Goal: Task Accomplishment & Management: Manage account settings

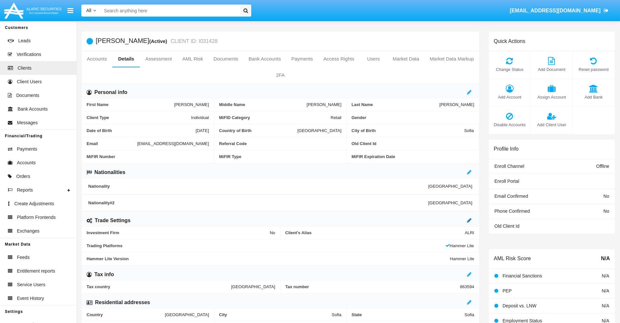
click at [469, 220] on icon at bounding box center [469, 220] width 5 height 5
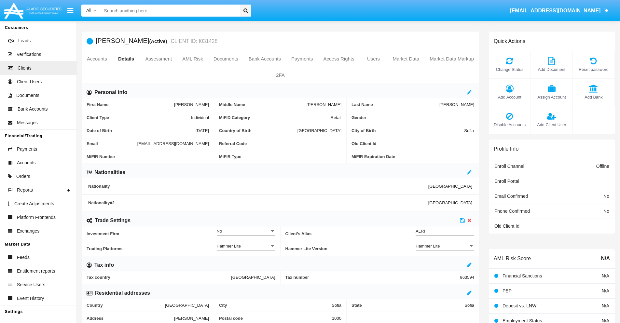
click at [445, 246] on div "Hammer Lite" at bounding box center [441, 246] width 53 height 6
click at [445, 262] on span "Hammer Lite Plus" at bounding box center [444, 262] width 59 height 13
click at [462, 220] on icon at bounding box center [462, 220] width 5 height 5
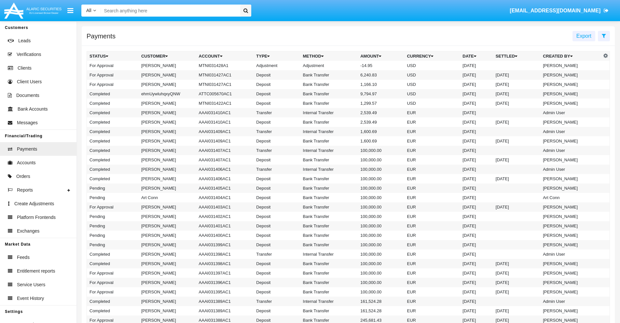
click at [221, 65] on td "MTNI031428A1" at bounding box center [225, 65] width 58 height 9
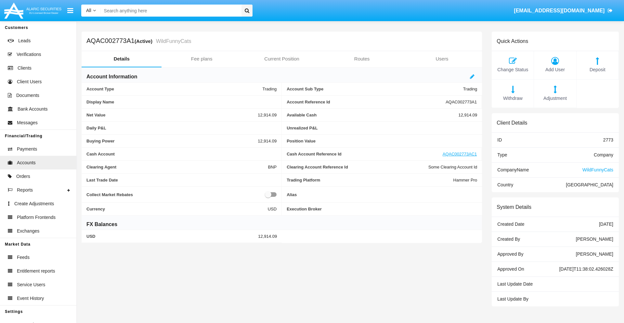
click at [556, 98] on span "Adjustment" at bounding box center [555, 98] width 35 height 7
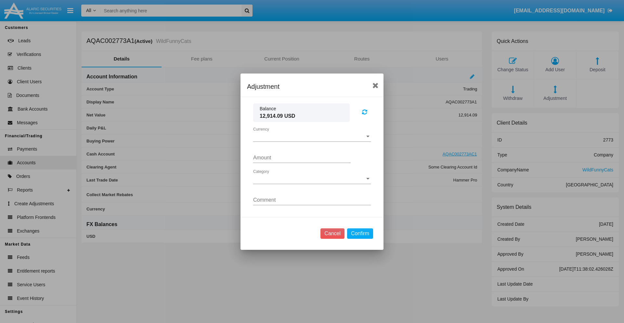
click at [312, 136] on span "Currency" at bounding box center [309, 137] width 112 height 6
click at [312, 141] on span "USD" at bounding box center [312, 142] width 118 height 16
click at [312, 179] on span "Category" at bounding box center [309, 179] width 112 height 6
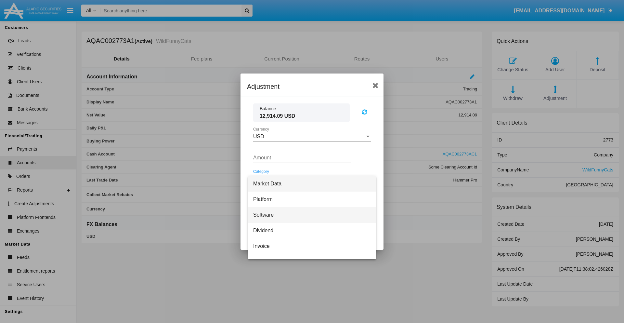
click at [310, 215] on span "Software" at bounding box center [312, 215] width 118 height 16
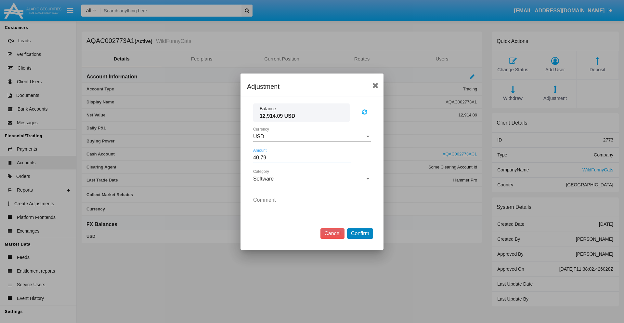
click at [360, 233] on button "Confirm" at bounding box center [360, 233] width 26 height 10
type input "40.7900"
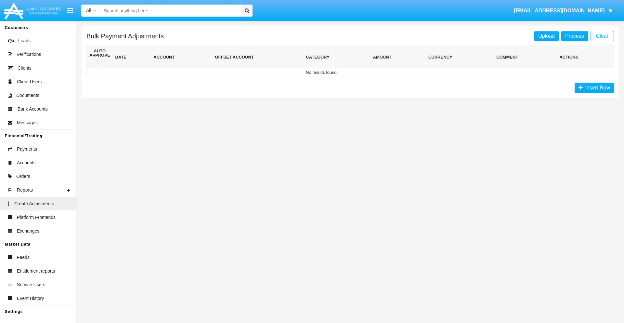
click at [595, 88] on span "Insert Row" at bounding box center [596, 88] width 27 height 6
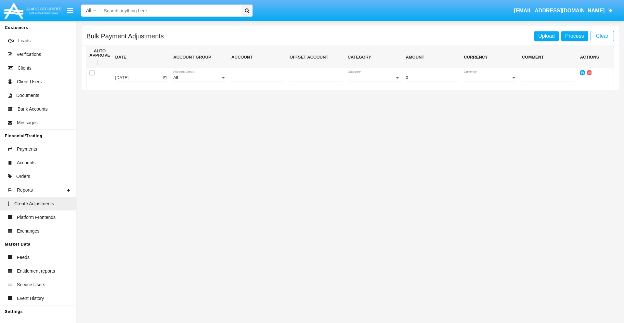
click at [200, 78] on div "All" at bounding box center [196, 77] width 47 height 5
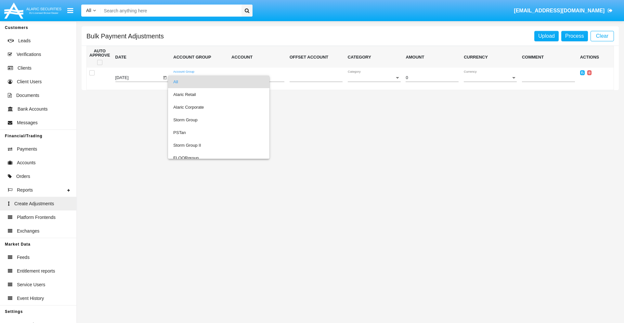
scroll to position [614, 0]
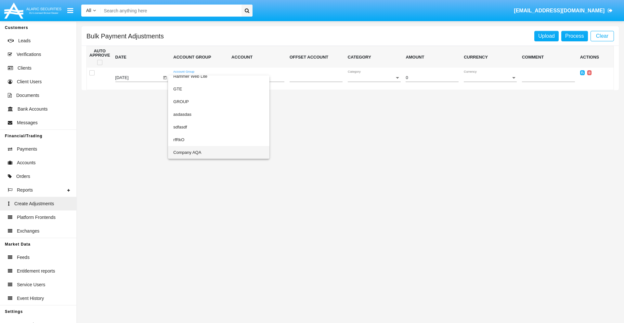
click at [206, 152] on span "Company AQA" at bounding box center [218, 152] width 91 height 13
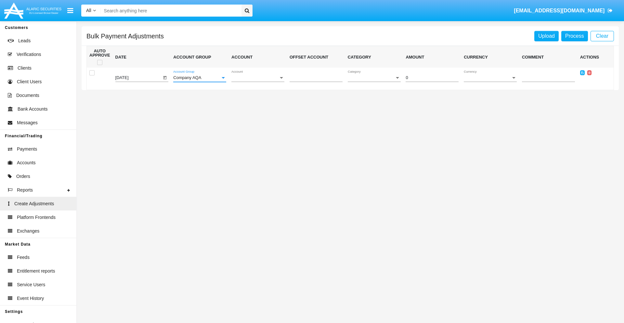
click at [258, 78] on span "Account" at bounding box center [255, 77] width 47 height 5
click at [255, 107] on span "AQAC002773A2" at bounding box center [258, 107] width 53 height 13
click at [374, 78] on span "Category" at bounding box center [371, 77] width 47 height 5
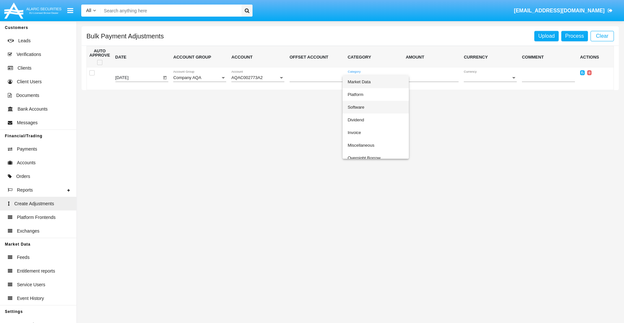
click at [376, 107] on span "Software" at bounding box center [376, 107] width 56 height 13
type input "-49.37"
click at [490, 78] on span "Currency" at bounding box center [487, 77] width 47 height 5
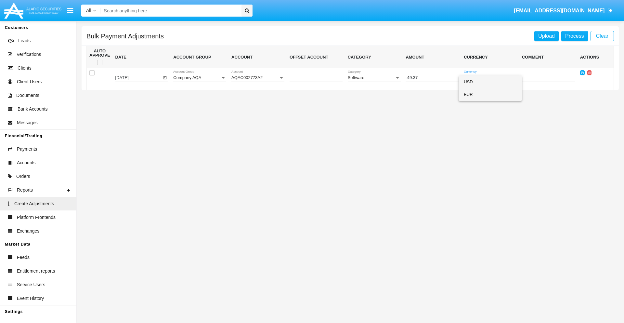
click at [490, 94] on span "EUR" at bounding box center [490, 94] width 53 height 13
click at [583, 73] on icon at bounding box center [583, 72] width 3 height 3
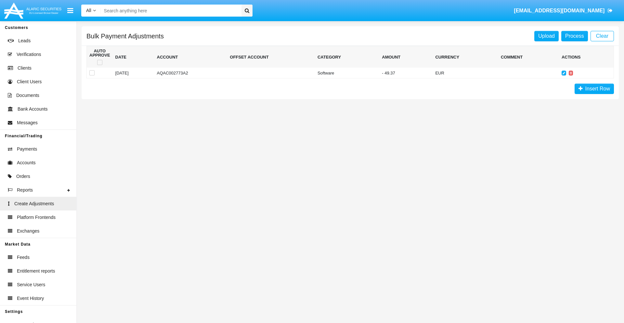
click at [100, 62] on span at bounding box center [99, 62] width 5 height 5
click at [100, 65] on input "checkbox" at bounding box center [100, 65] width 0 height 0
checkbox input "true"
click at [575, 36] on link "Process" at bounding box center [575, 36] width 27 height 10
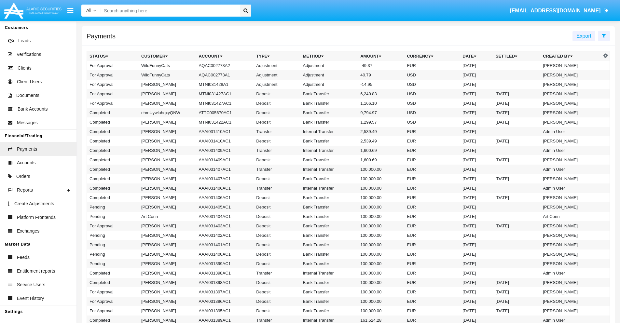
click at [348, 65] on td "Adjustment" at bounding box center [329, 65] width 58 height 9
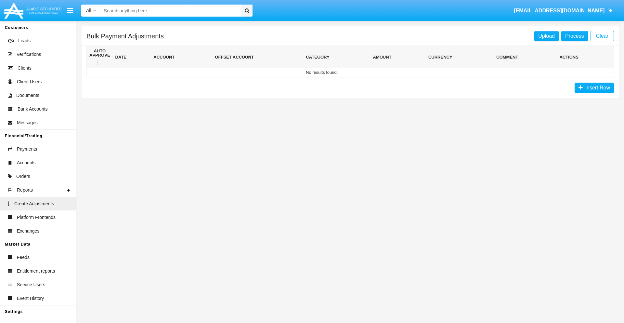
click at [595, 88] on span "Insert Row" at bounding box center [596, 88] width 27 height 6
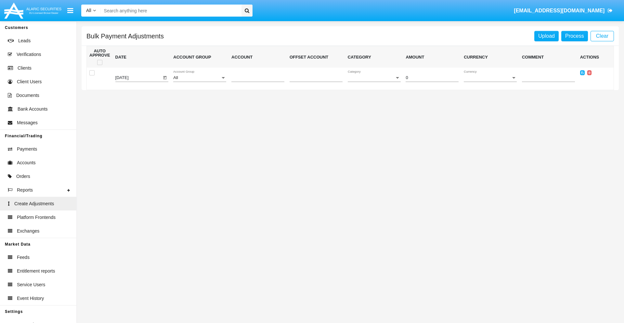
click at [200, 78] on div "All" at bounding box center [196, 77] width 47 height 5
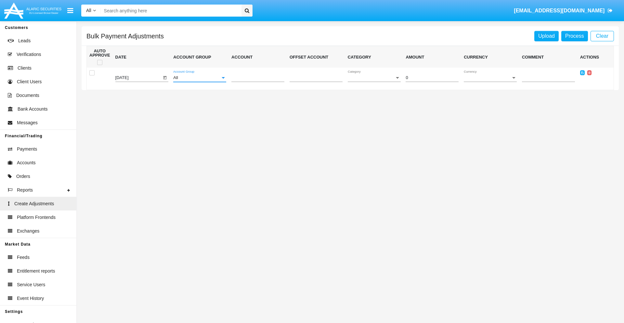
scroll to position [614, 0]
click at [258, 78] on span "Account" at bounding box center [255, 77] width 47 height 5
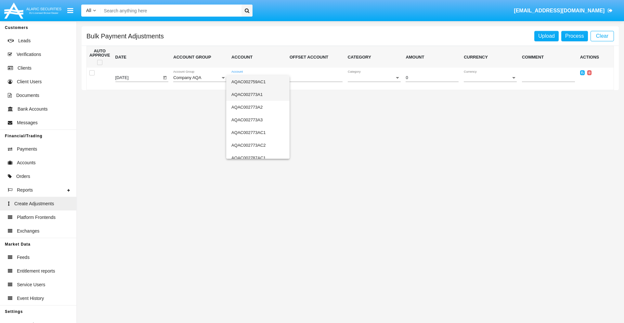
click at [255, 94] on span "AQAC002773A1" at bounding box center [258, 94] width 53 height 13
click at [374, 78] on span "Category" at bounding box center [371, 77] width 47 height 5
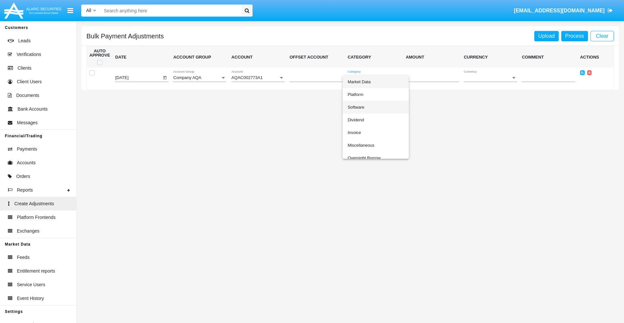
click at [376, 107] on span "Software" at bounding box center [376, 107] width 56 height 13
type input "-53.72"
click at [490, 78] on span "Currency" at bounding box center [487, 77] width 47 height 5
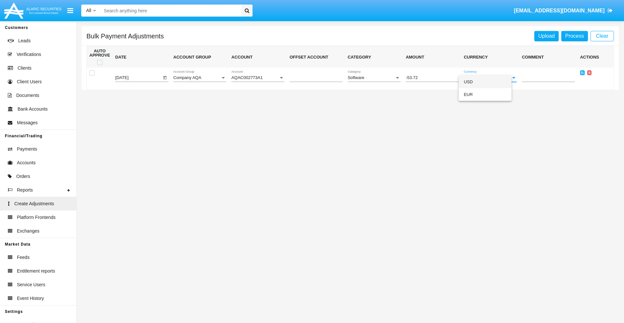
click at [490, 82] on span "USD" at bounding box center [485, 81] width 43 height 13
click at [583, 73] on icon at bounding box center [583, 72] width 3 height 3
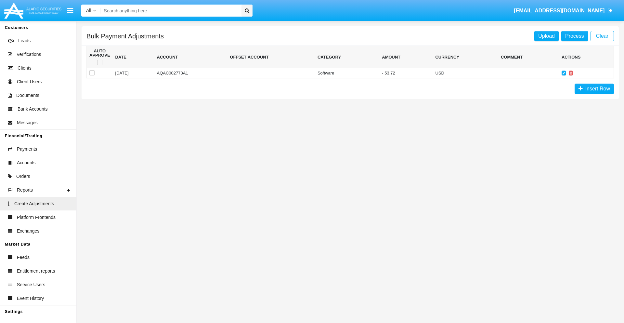
click at [100, 62] on span at bounding box center [99, 62] width 5 height 5
click at [100, 65] on input "checkbox" at bounding box center [100, 65] width 0 height 0
checkbox input "true"
click at [575, 36] on link "Process" at bounding box center [575, 36] width 27 height 10
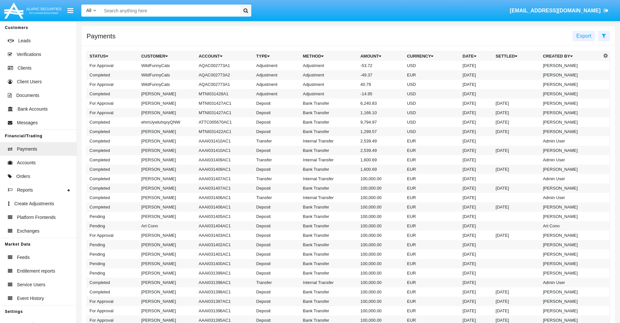
click at [348, 65] on td "Adjustment" at bounding box center [329, 65] width 58 height 9
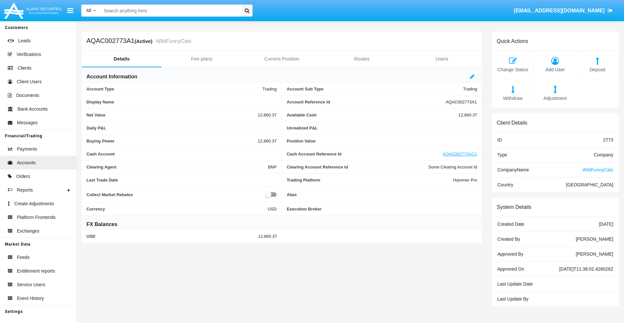
click at [598, 70] on span "Deposit" at bounding box center [597, 69] width 35 height 7
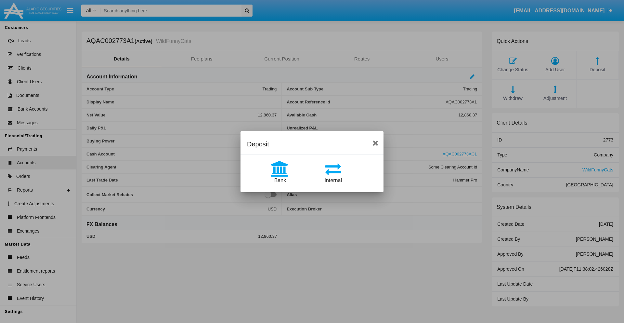
click at [280, 180] on span "Bank" at bounding box center [281, 181] width 12 height 6
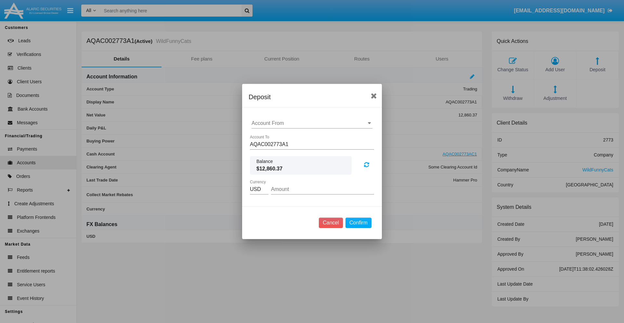
click at [312, 123] on input "Account From" at bounding box center [312, 123] width 121 height 6
click at [266, 136] on span "ACDC" at bounding box center [266, 136] width 15 height 6
type input "ACDC"
type input "33.37"
click at [358, 223] on button "Confirm" at bounding box center [359, 223] width 26 height 10
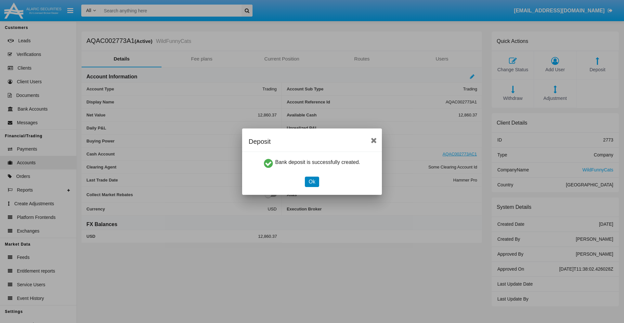
click at [312, 181] on button "Ok" at bounding box center [312, 182] width 14 height 10
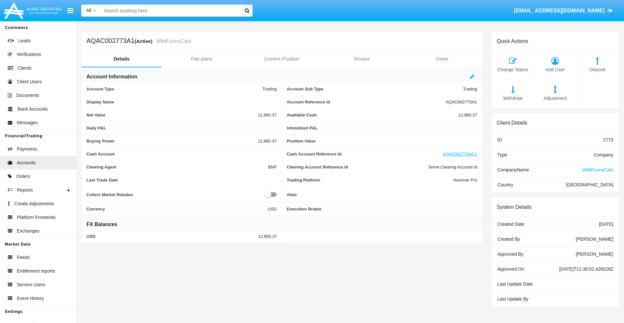
click at [598, 70] on span "Deposit" at bounding box center [597, 69] width 35 height 7
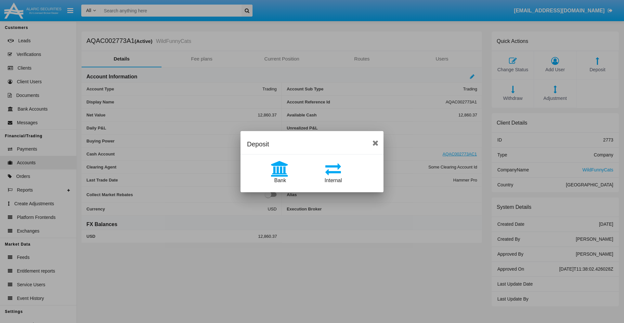
click at [333, 180] on span "Internal" at bounding box center [333, 181] width 17 height 6
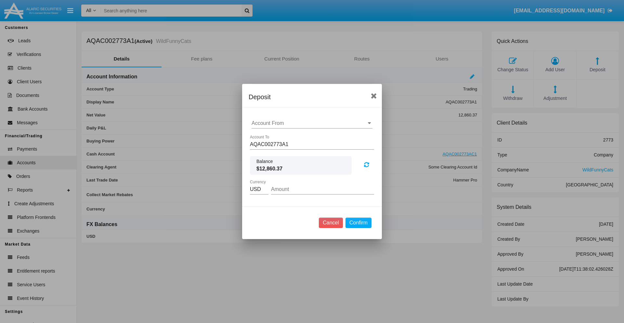
click at [312, 123] on input "Account From" at bounding box center [312, 123] width 121 height 6
click at [279, 152] on span "AQAC002773AC1" at bounding box center [280, 152] width 42 height 6
type input "AQAC002773AC1"
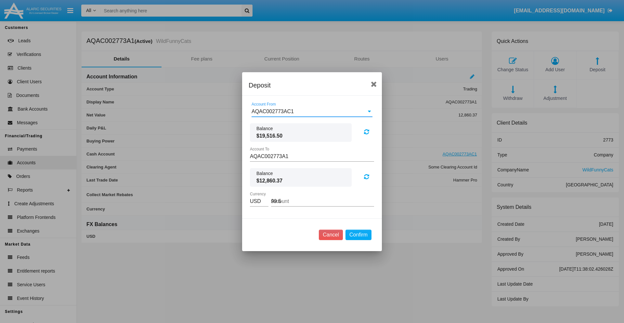
type input "99.55"
click at [358, 235] on button "Confirm" at bounding box center [359, 235] width 26 height 10
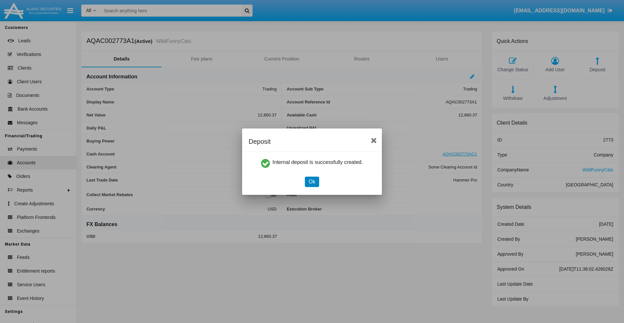
click at [312, 181] on button "Ok" at bounding box center [312, 182] width 14 height 10
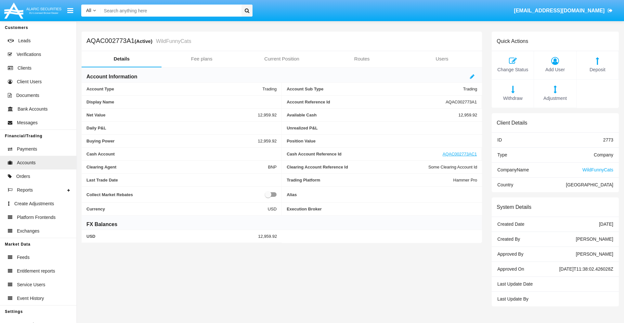
click at [513, 98] on span "Withdraw" at bounding box center [512, 98] width 35 height 7
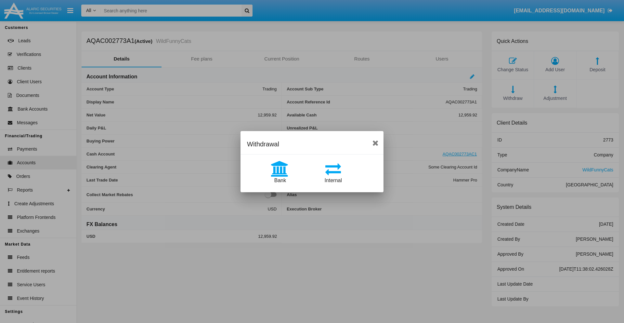
click at [333, 180] on span "Internal" at bounding box center [333, 181] width 17 height 6
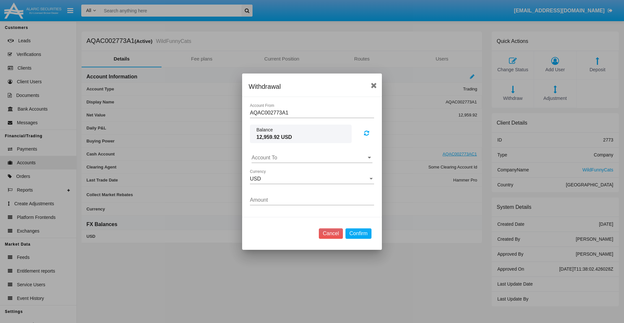
click at [312, 157] on input "Account To" at bounding box center [312, 158] width 121 height 6
click at [279, 186] on span "AQAC002773AC1" at bounding box center [280, 186] width 42 height 6
type input "AQAC002773AC1"
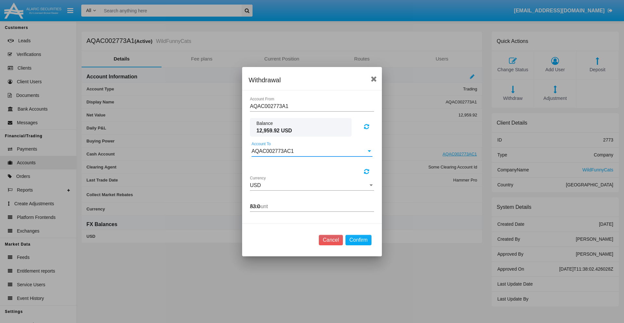
type input "83.09"
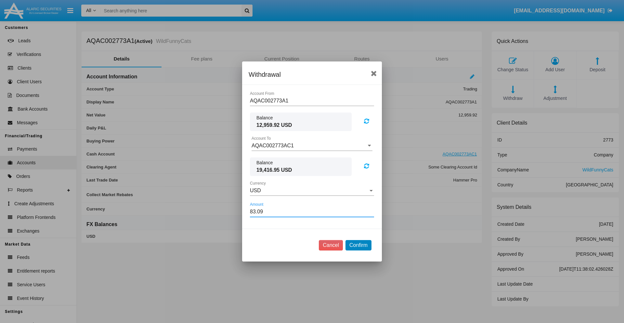
click at [358, 245] on button "Confirm" at bounding box center [359, 245] width 26 height 10
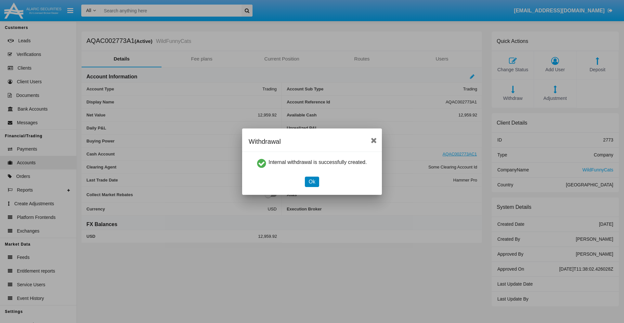
click at [312, 181] on button "Ok" at bounding box center [312, 182] width 14 height 10
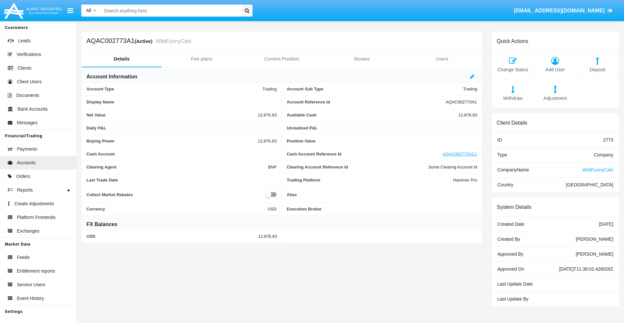
click at [513, 98] on span "Withdraw" at bounding box center [512, 98] width 35 height 7
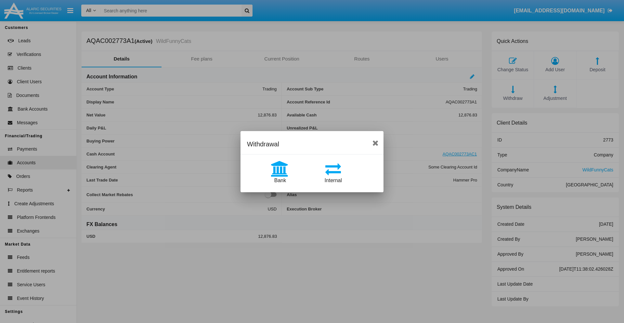
click at [280, 180] on span "Bank" at bounding box center [281, 181] width 12 height 6
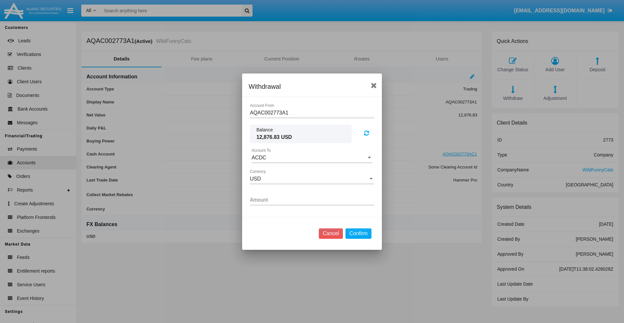
click at [312, 157] on input "ACDC" at bounding box center [312, 158] width 121 height 6
click at [266, 170] on span "ACDC" at bounding box center [266, 171] width 15 height 6
type input "ACDC"
type input "5.79"
click at [358, 233] on button "Confirm" at bounding box center [359, 233] width 26 height 10
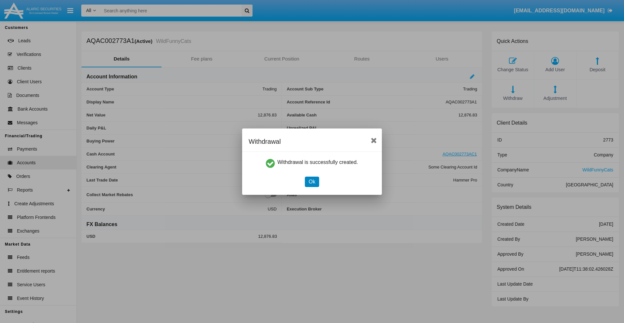
click at [312, 181] on button "Ok" at bounding box center [312, 182] width 14 height 10
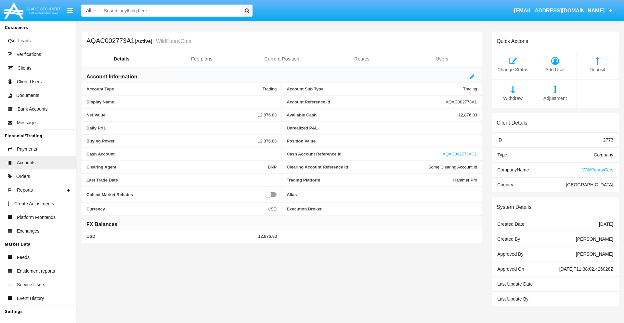
click at [556, 98] on span "Adjustment" at bounding box center [555, 98] width 35 height 7
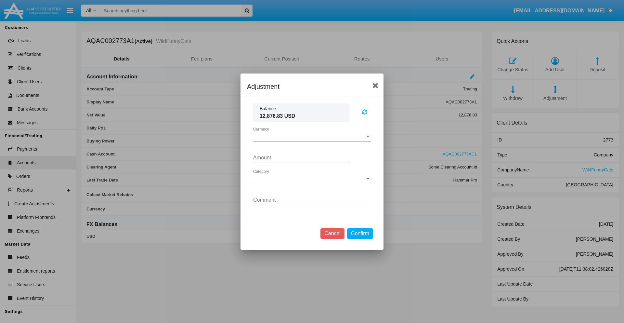
click at [312, 136] on span "Currency" at bounding box center [309, 137] width 112 height 6
click at [312, 141] on span "USD" at bounding box center [312, 142] width 118 height 16
click at [312, 179] on span "Category" at bounding box center [309, 179] width 112 height 6
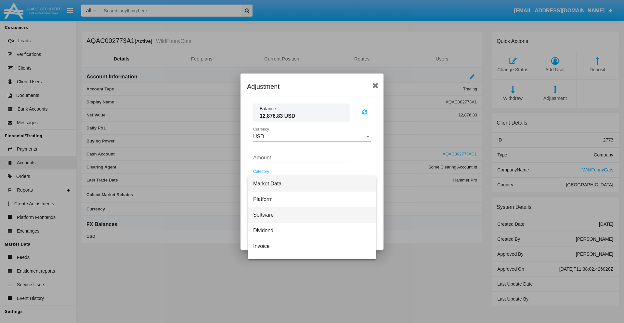
click at [310, 215] on span "Software" at bounding box center [312, 215] width 118 height 16
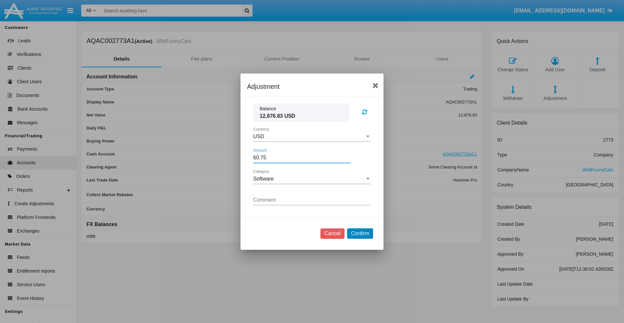
click at [360, 233] on button "Confirm" at bounding box center [360, 233] width 26 height 10
type input "60.7500"
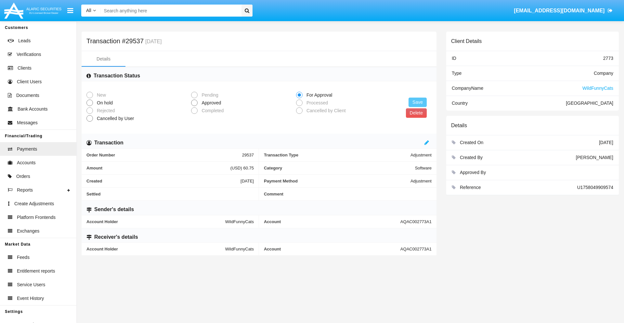
click at [210, 103] on span "Approved" at bounding box center [210, 103] width 25 height 7
click at [195, 106] on input "Approved" at bounding box center [194, 106] width 0 height 0
radio input "true"
click at [418, 102] on button "Save" at bounding box center [418, 102] width 18 height 9
click at [416, 113] on button "Delete" at bounding box center [416, 112] width 21 height 9
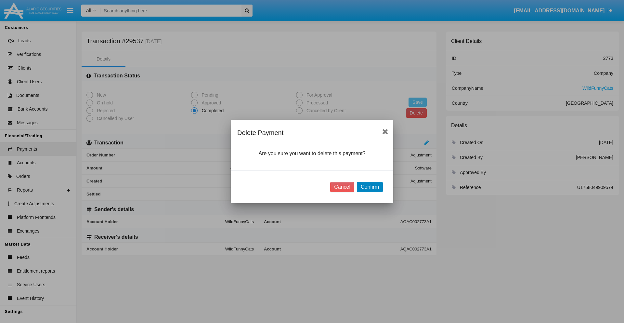
click at [370, 187] on button "Confirm" at bounding box center [370, 187] width 26 height 10
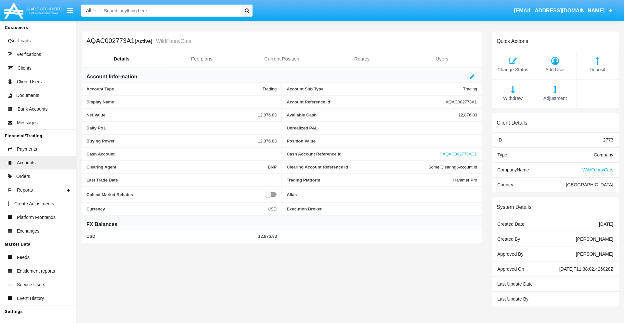
click at [598, 70] on span "Deposit" at bounding box center [597, 69] width 35 height 7
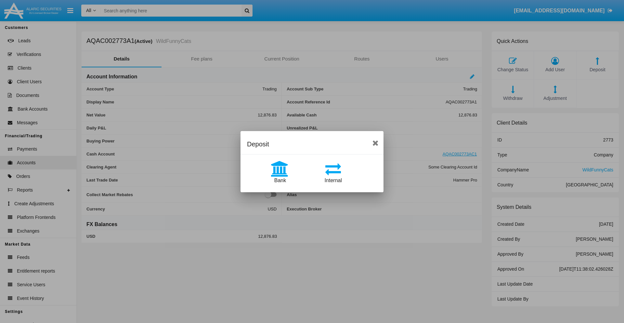
click at [280, 180] on span "Bank" at bounding box center [281, 181] width 12 height 6
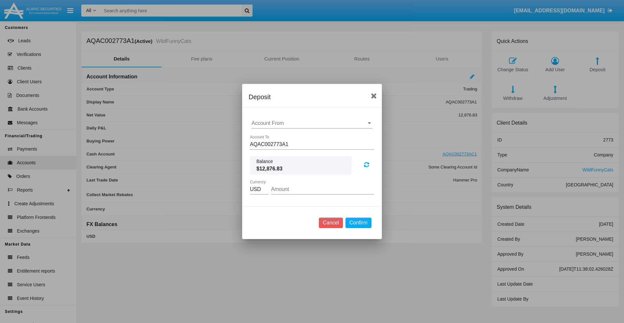
click at [312, 123] on input "Account From" at bounding box center [312, 123] width 121 height 6
click at [266, 136] on span "ACDC" at bounding box center [266, 136] width 15 height 6
type input "ACDC"
type input "60.21"
click at [358, 223] on button "Confirm" at bounding box center [359, 223] width 26 height 10
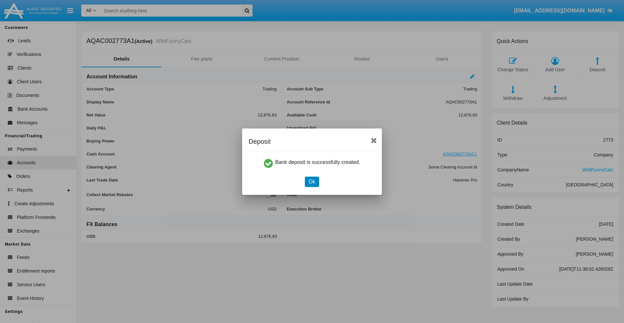
click at [312, 181] on button "Ok" at bounding box center [312, 182] width 14 height 10
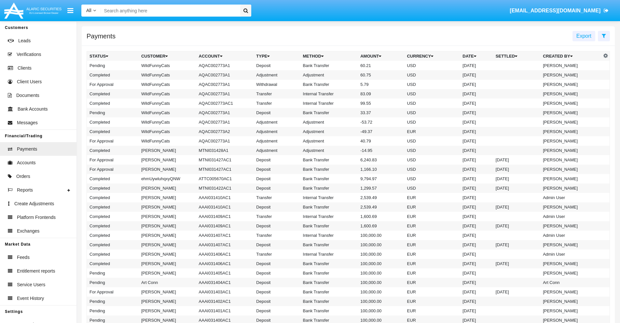
click at [348, 65] on td "Bank Transfer" at bounding box center [329, 65] width 58 height 9
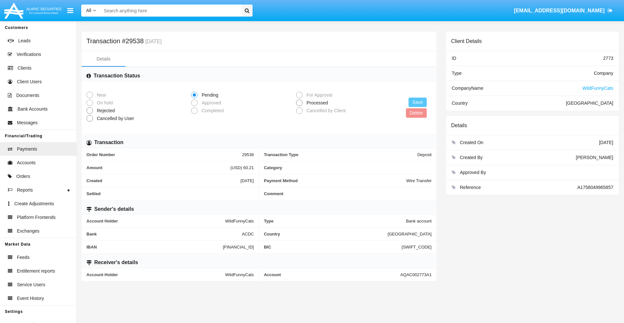
click at [316, 103] on span "Processed" at bounding box center [316, 103] width 27 height 7
click at [300, 106] on input "Processed" at bounding box center [299, 106] width 0 height 0
radio input "true"
click at [418, 102] on button "Save" at bounding box center [418, 102] width 18 height 9
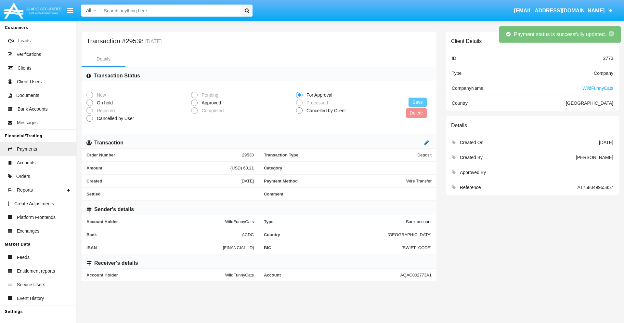
click at [427, 142] on icon at bounding box center [427, 142] width 5 height 5
type input "48.17"
click at [420, 142] on icon at bounding box center [420, 142] width 5 height 5
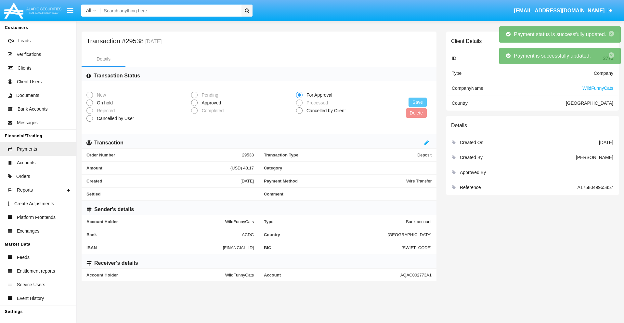
click at [210, 103] on span "Approved" at bounding box center [210, 103] width 25 height 7
click at [195, 106] on input "Approved" at bounding box center [194, 106] width 0 height 0
radio input "true"
click at [418, 102] on button "Save" at bounding box center [418, 102] width 18 height 9
